Goal: Check status: Check status

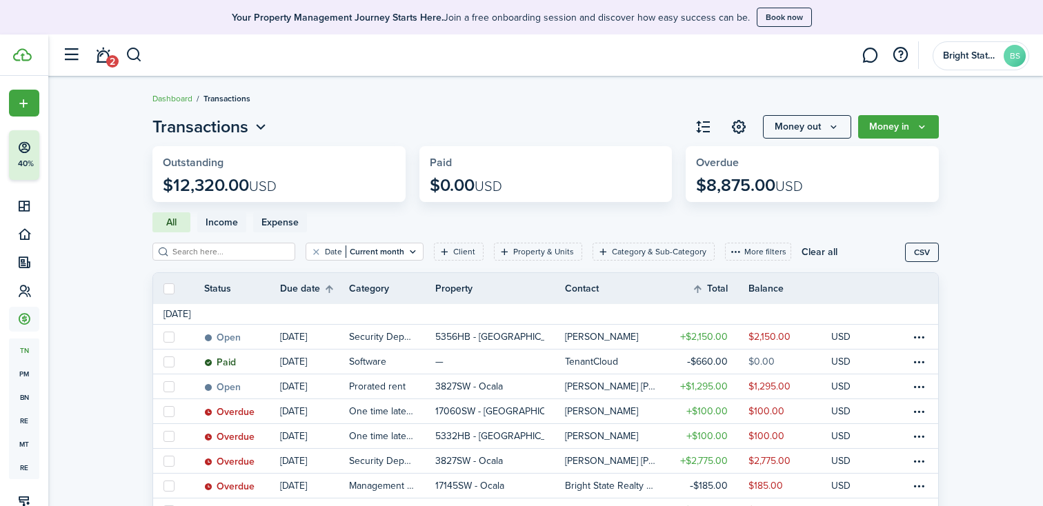
scroll to position [73, 0]
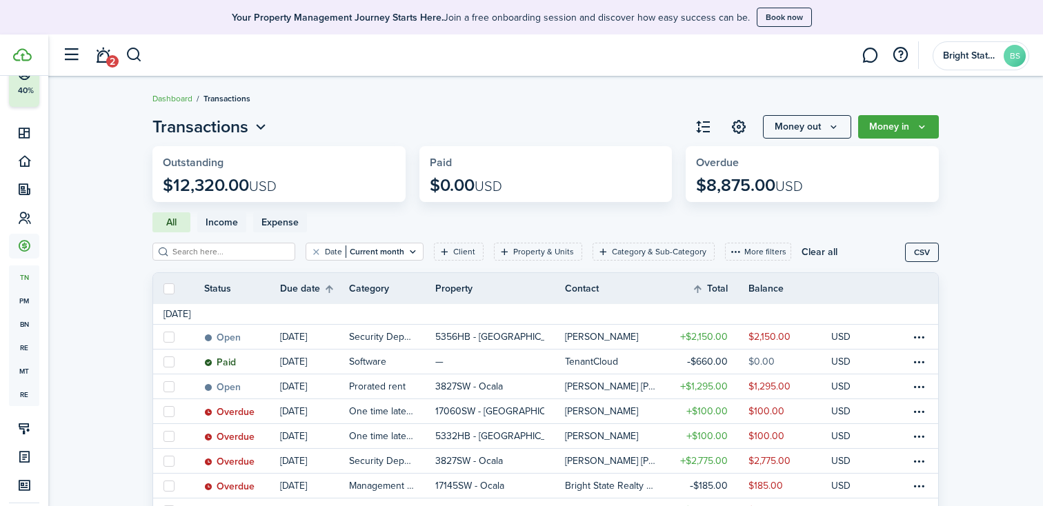
click at [265, 123] on icon "Open menu" at bounding box center [261, 127] width 18 height 17
click at [379, 112] on page-view-layout "Transactions Money out Money in Outstanding $12,320.00 USD Paid $0.00 USD Overd…" at bounding box center [546, 393] width 800 height 571
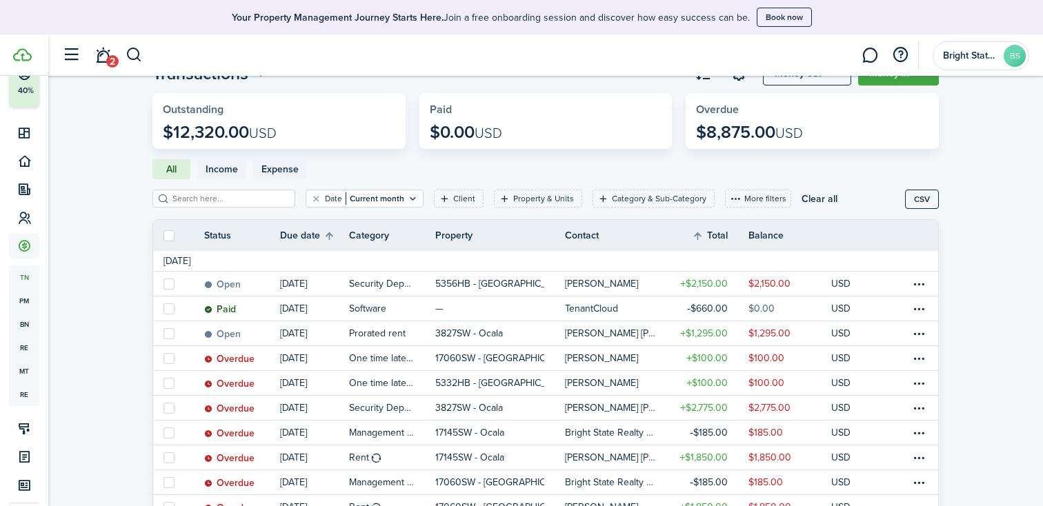
scroll to position [82, 0]
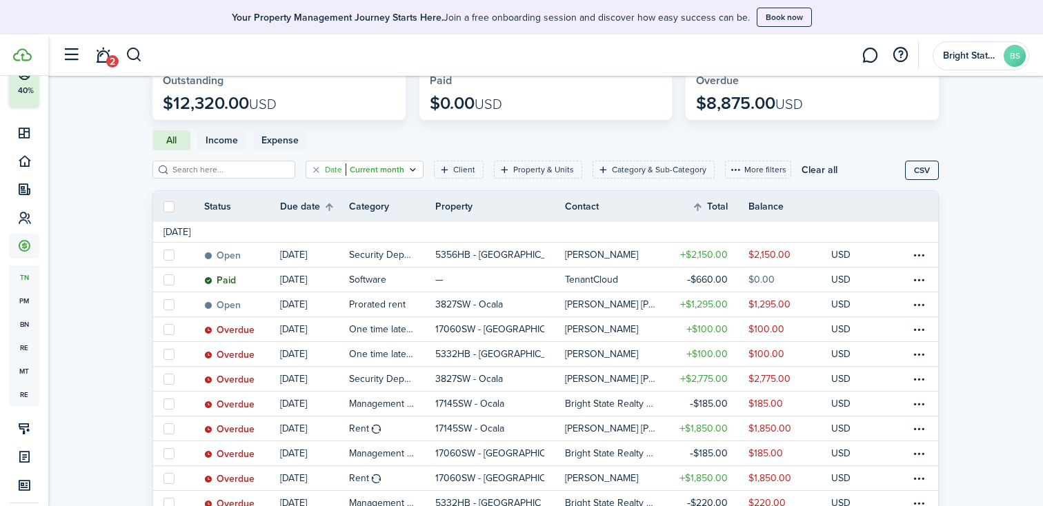
click at [407, 168] on icon "Open filter" at bounding box center [413, 169] width 12 height 11
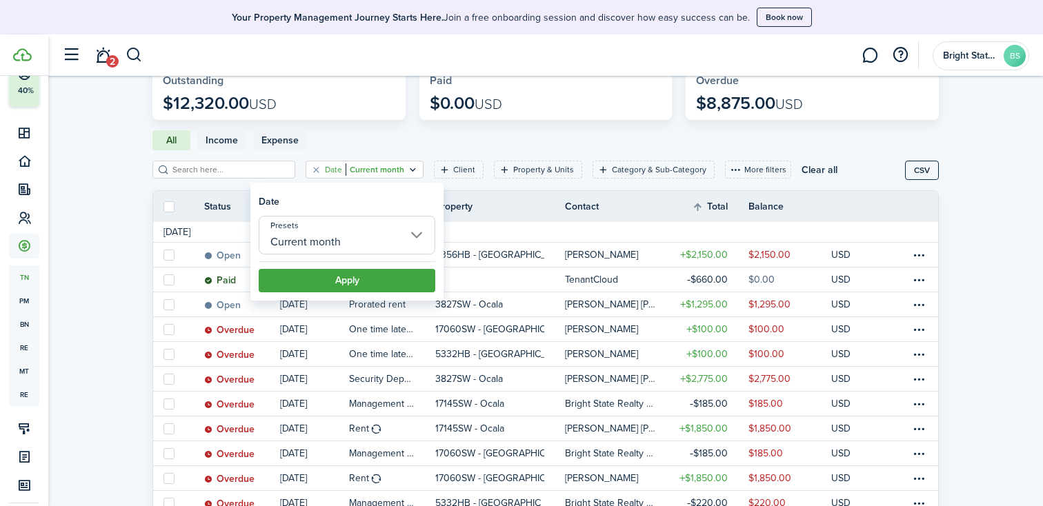
click at [373, 235] on input "Current month" at bounding box center [347, 235] width 177 height 39
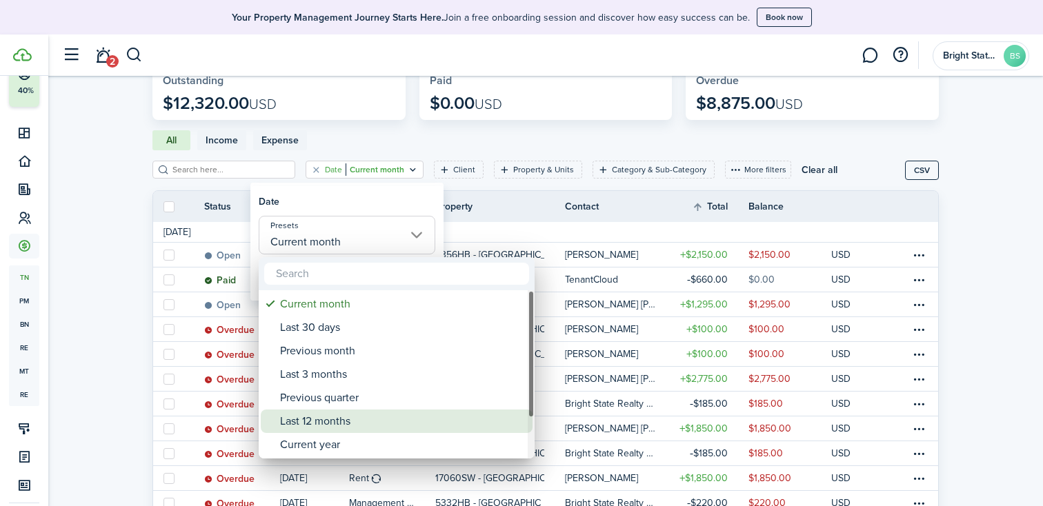
click at [329, 426] on div "Last 12 months" at bounding box center [402, 421] width 244 height 23
type input "Last 12 months"
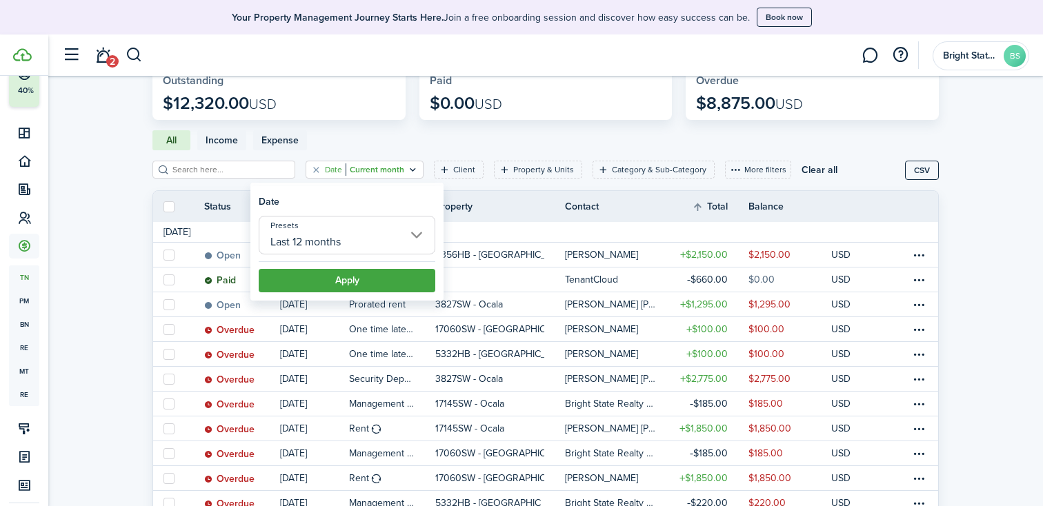
click at [350, 284] on button "Apply" at bounding box center [347, 280] width 177 height 23
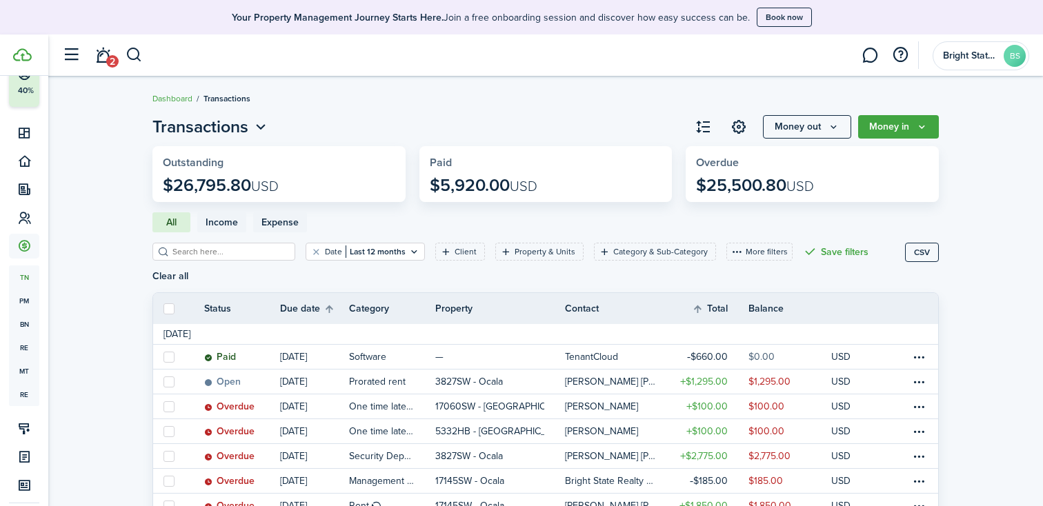
click at [586, 302] on th "Contact" at bounding box center [615, 309] width 101 height 14
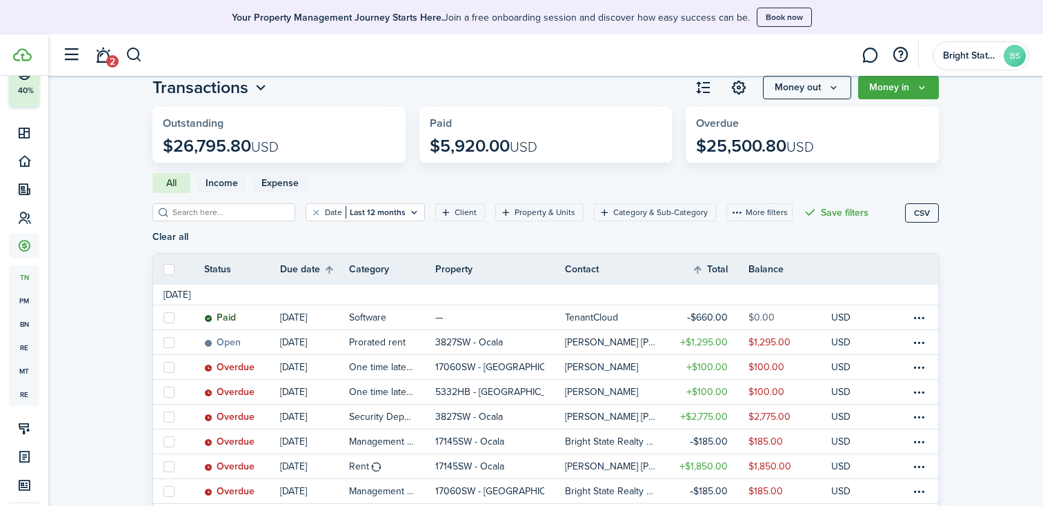
scroll to position [35, 0]
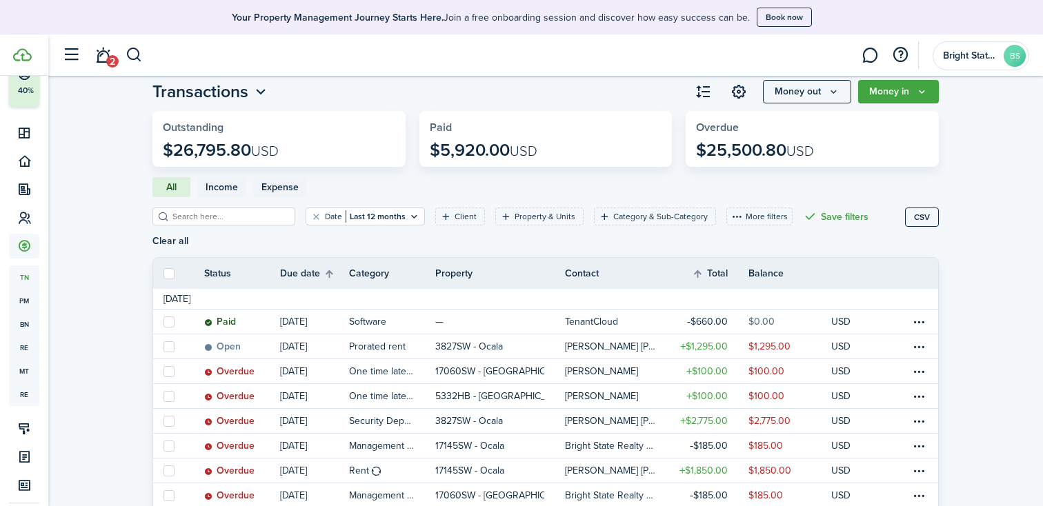
click at [636, 266] on th "Contact" at bounding box center [615, 273] width 101 height 14
click at [604, 289] on tr "[DATE]" at bounding box center [545, 299] width 785 height 21
click at [727, 218] on button "More filters" at bounding box center [760, 217] width 66 height 18
click at [670, 188] on invoice-list-tabs "All Income Expense" at bounding box center [545, 187] width 787 height 20
click at [602, 266] on th "Contact" at bounding box center [615, 273] width 101 height 14
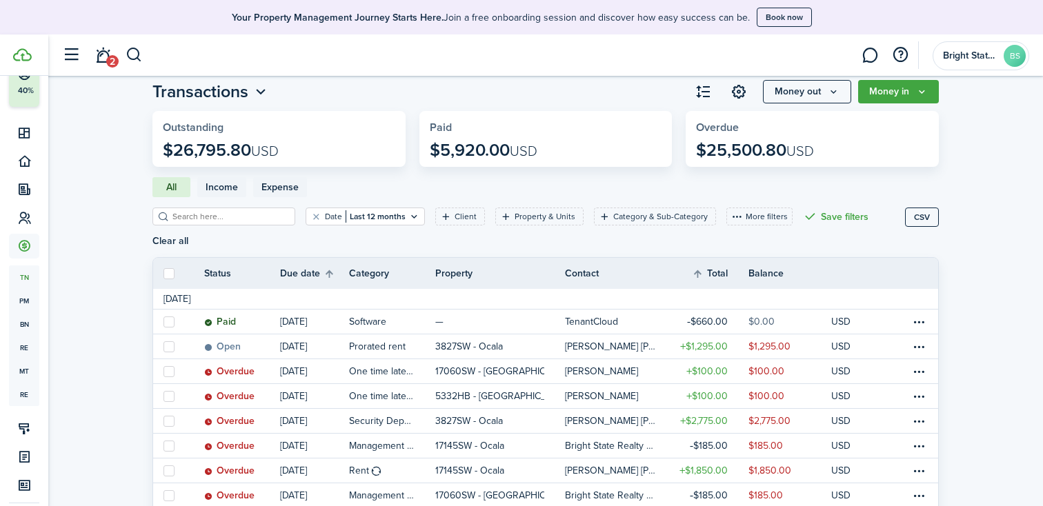
click at [213, 217] on input "search" at bounding box center [229, 216] width 121 height 13
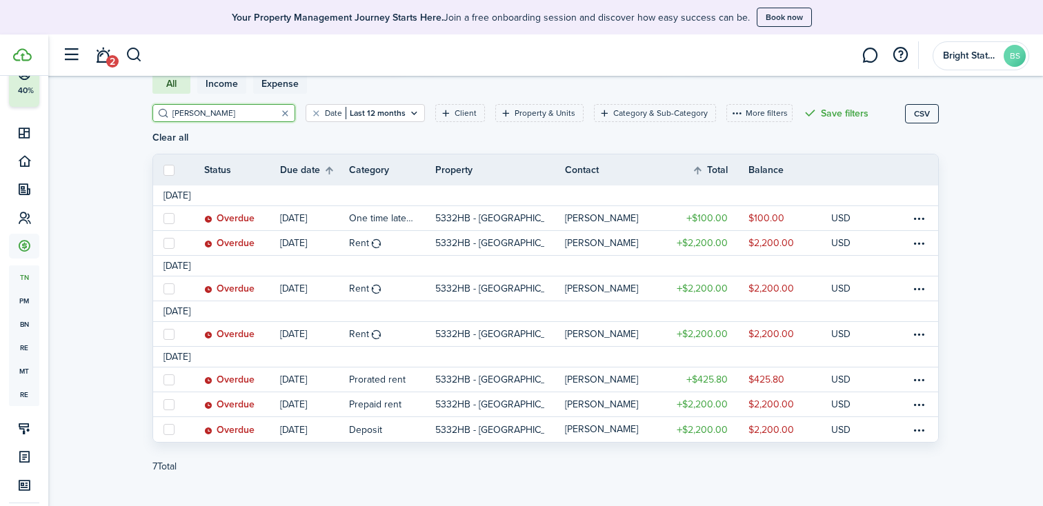
scroll to position [141, 0]
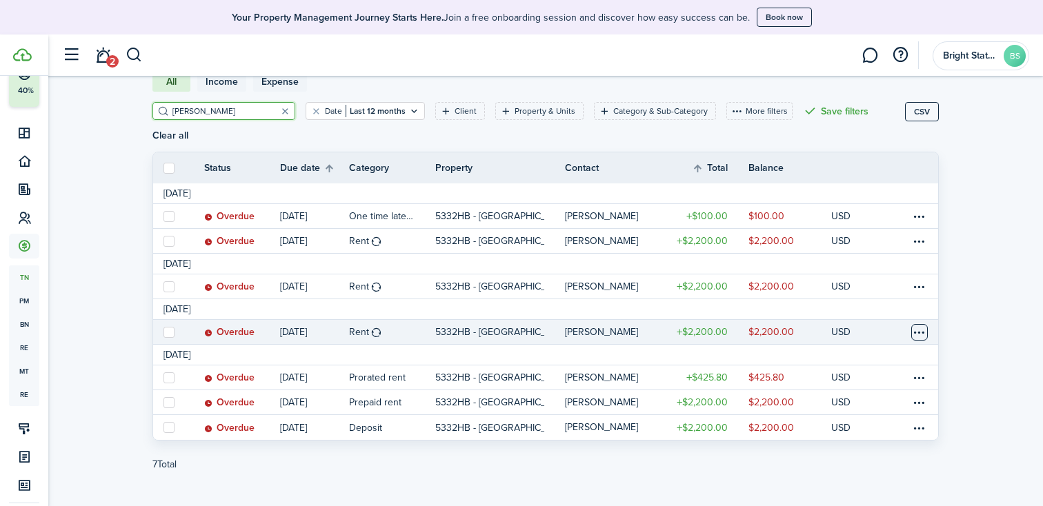
type input "[PERSON_NAME]"
click at [923, 324] on table-menu-btn-icon at bounding box center [920, 332] width 17 height 17
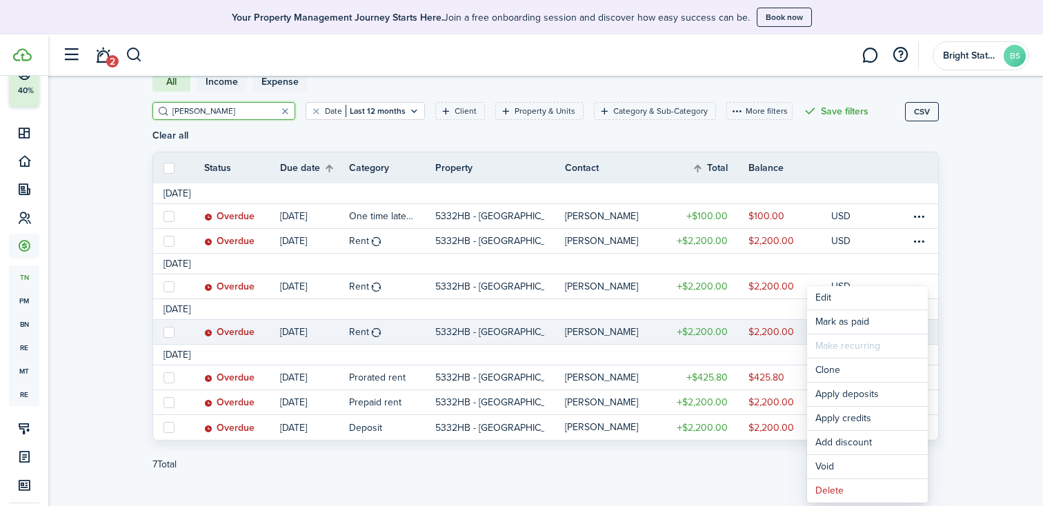
click at [625, 327] on table-profile-info-text "[PERSON_NAME]" at bounding box center [601, 332] width 73 height 11
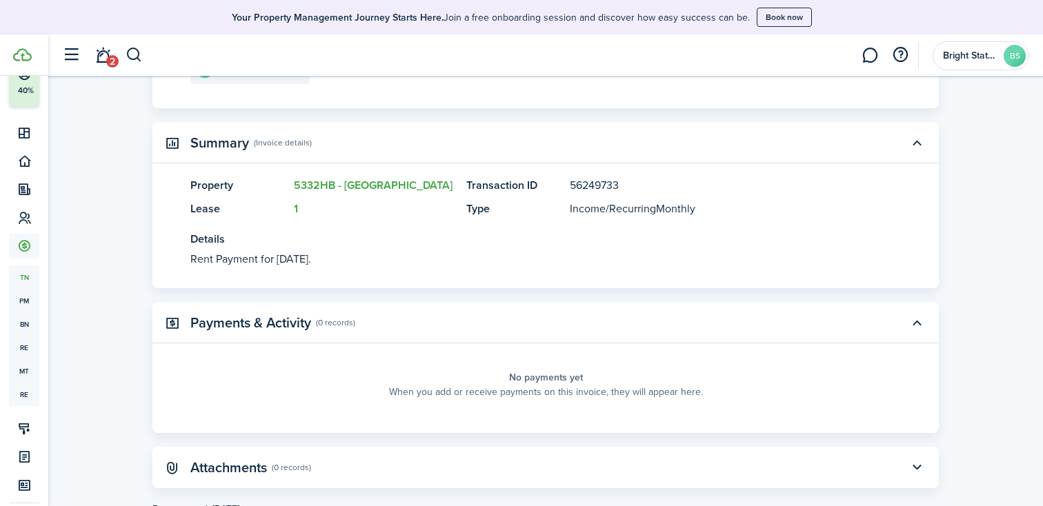
scroll to position [328, 0]
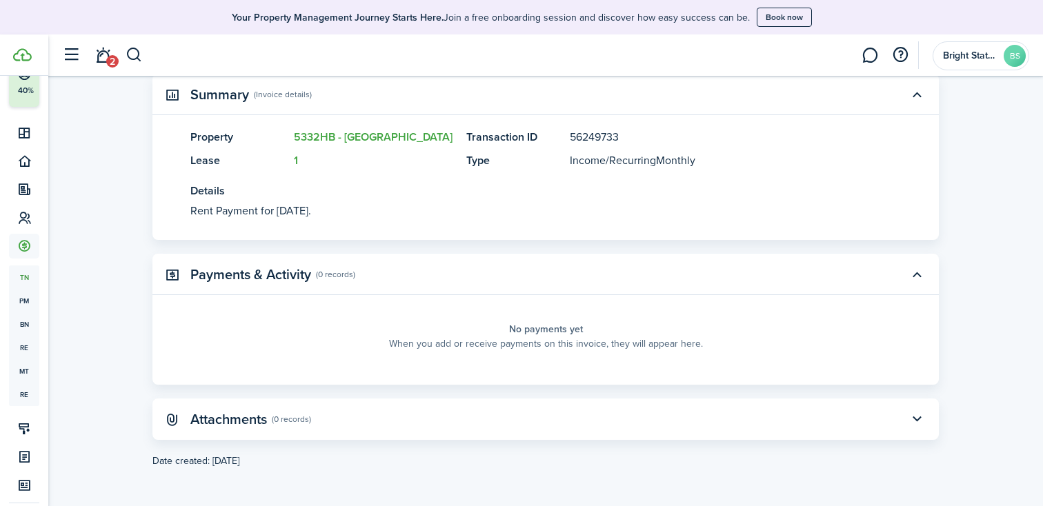
click at [368, 428] on panel-main-header "Attachments (0 records)" at bounding box center [545, 419] width 787 height 41
click at [914, 421] on button "button" at bounding box center [916, 419] width 23 height 23
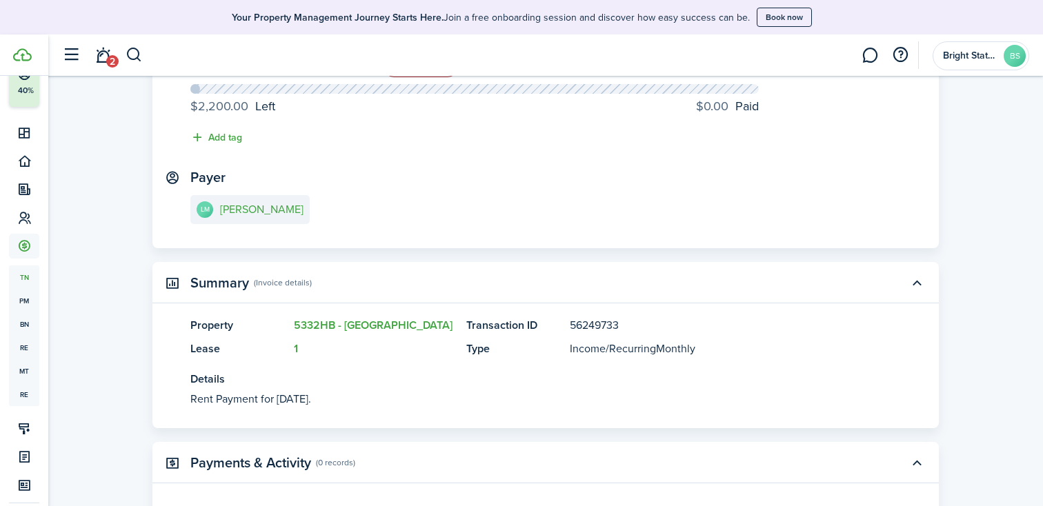
scroll to position [0, 0]
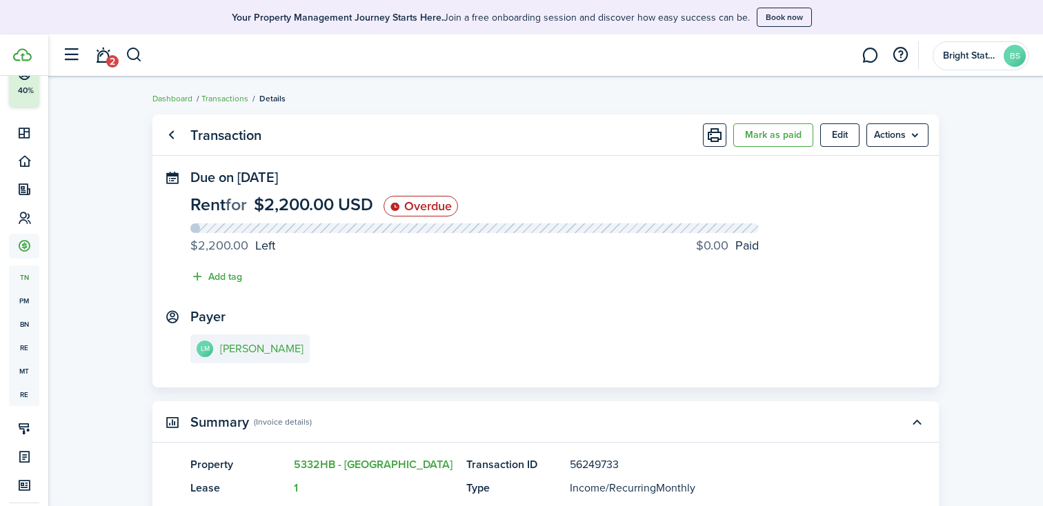
click at [762, 137] on button "Mark as paid" at bounding box center [773, 135] width 80 height 23
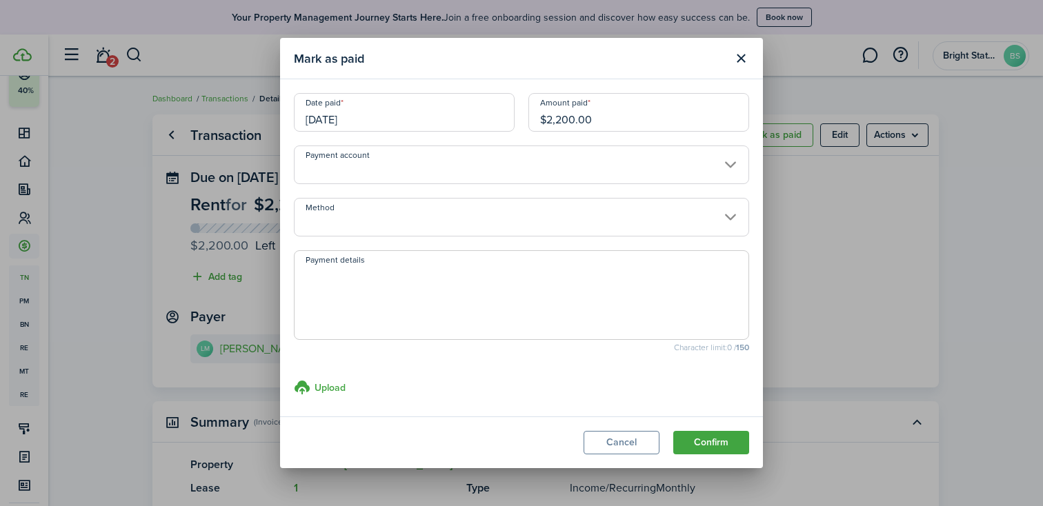
click at [737, 60] on button "Close modal" at bounding box center [740, 58] width 23 height 23
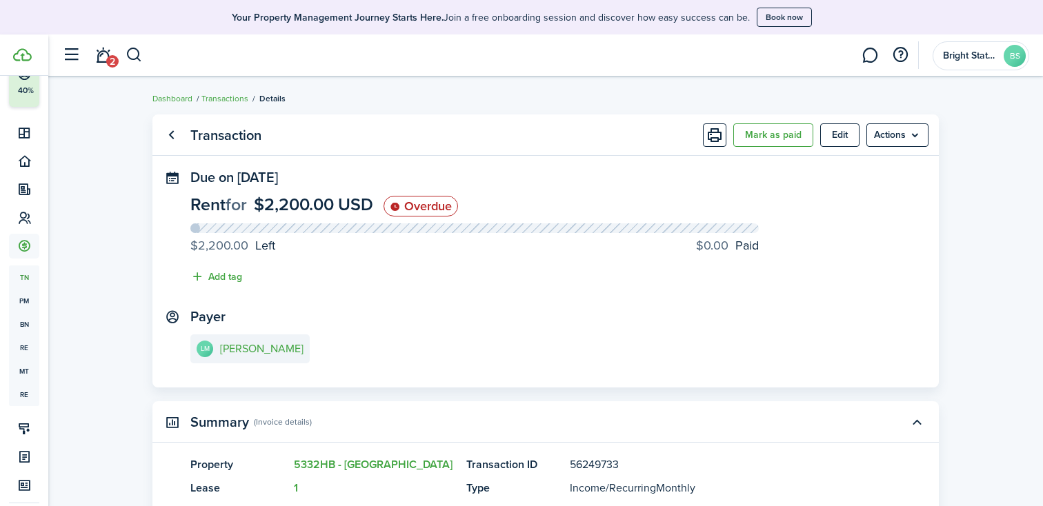
click at [170, 134] on link "Go back" at bounding box center [170, 135] width 23 height 23
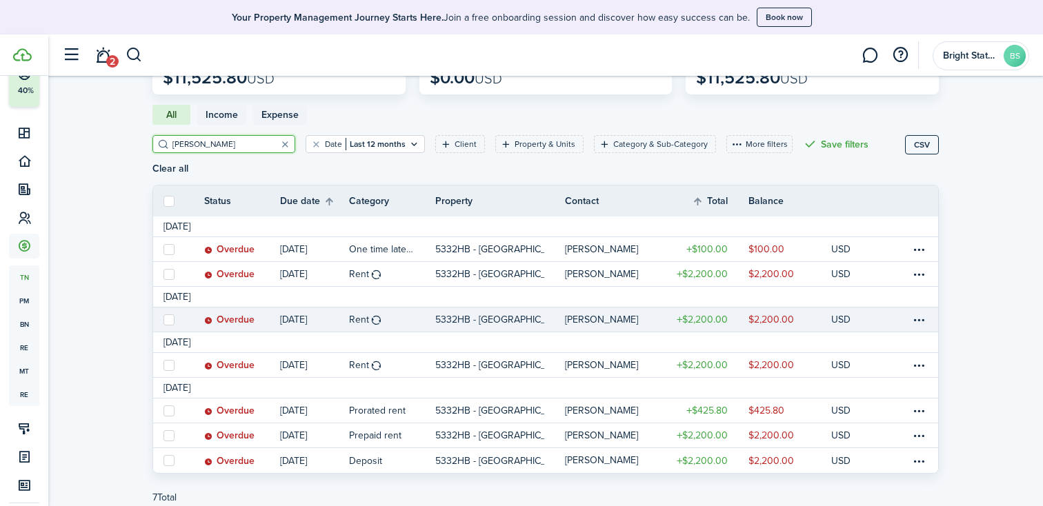
scroll to position [141, 0]
